Goal: Find specific page/section: Find specific page/section

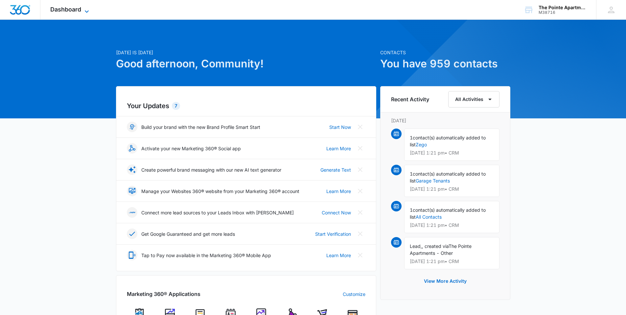
click at [62, 12] on span "Dashboard" at bounding box center [65, 9] width 31 height 7
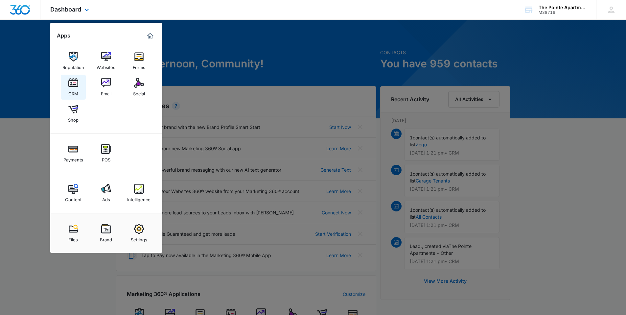
click at [76, 89] on div "CRM" at bounding box center [73, 92] width 10 height 9
